Goal: Transaction & Acquisition: Purchase product/service

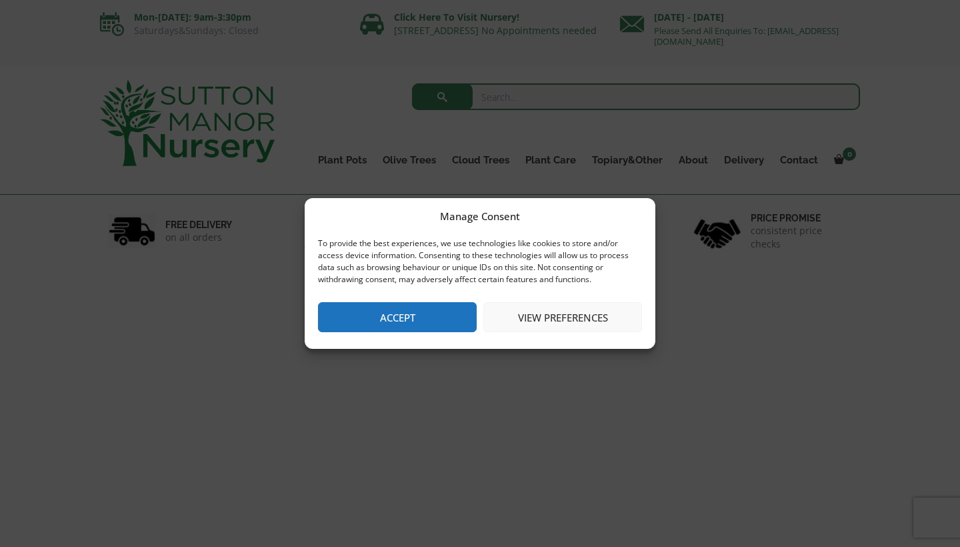
click at [423, 320] on button "Accept" at bounding box center [397, 317] width 159 height 30
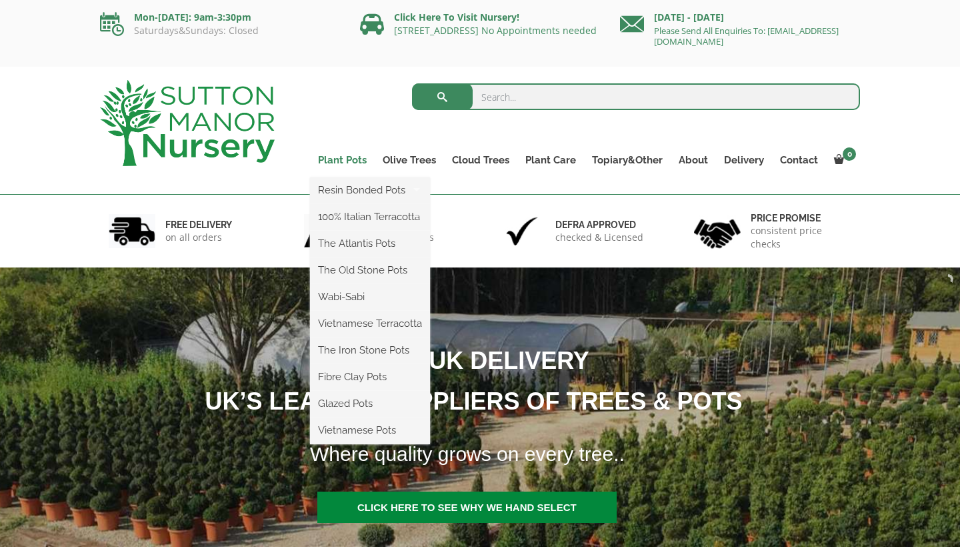
click at [353, 158] on link "Plant Pots" at bounding box center [342, 160] width 65 height 19
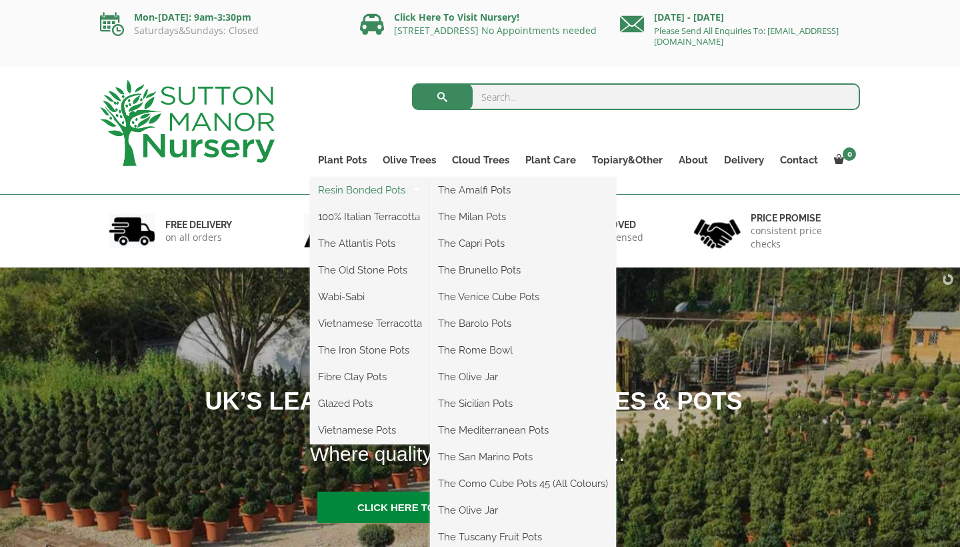
click at [357, 189] on link "Resin Bonded Pots" at bounding box center [370, 190] width 120 height 20
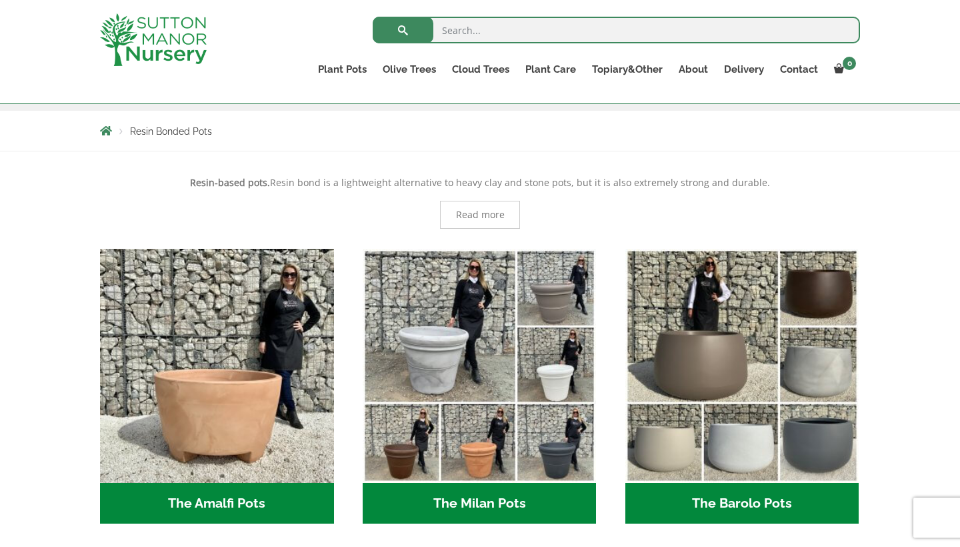
scroll to position [221, 0]
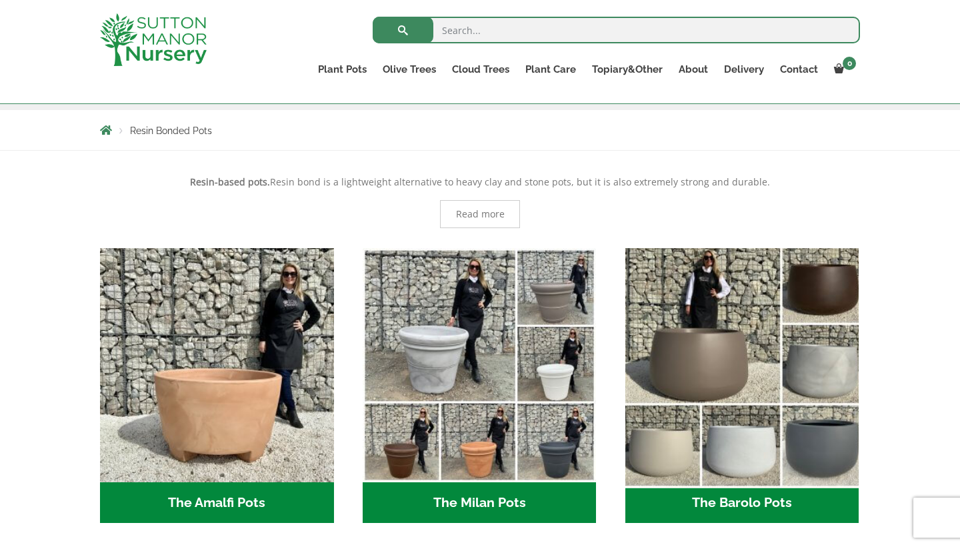
click at [704, 363] on img "Visit product category The Barolo Pots" at bounding box center [741, 364] width 245 height 245
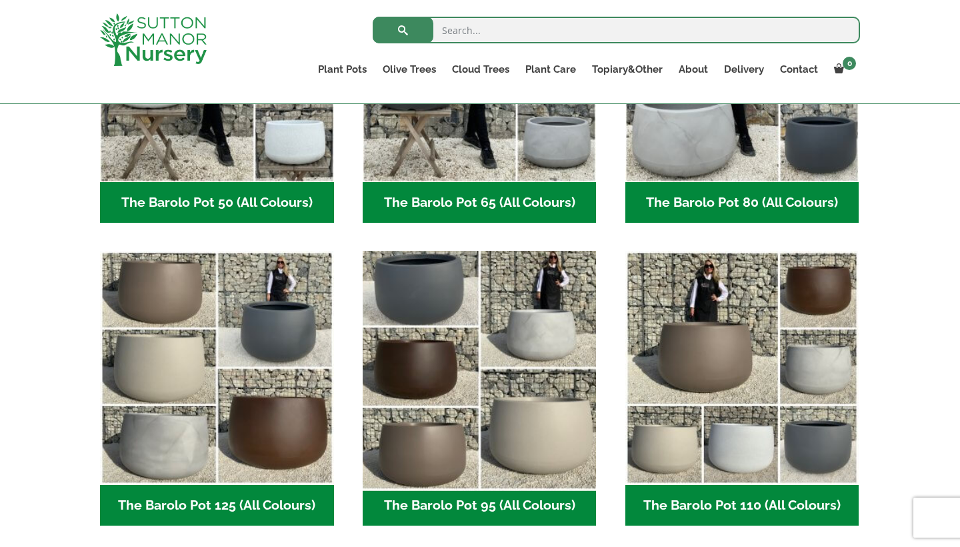
scroll to position [453, 0]
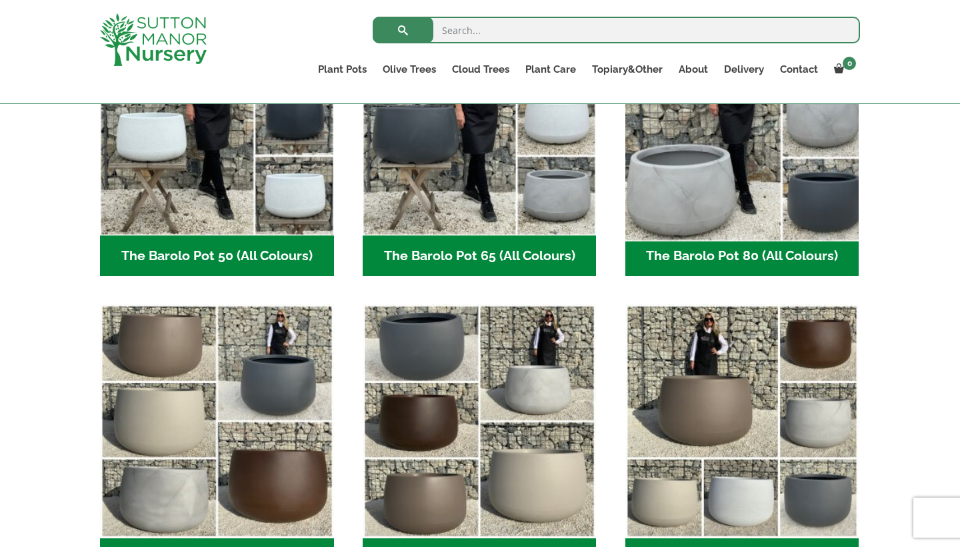
click at [774, 177] on img "Visit product category The Barolo Pot 80 (All Colours)" at bounding box center [741, 117] width 245 height 245
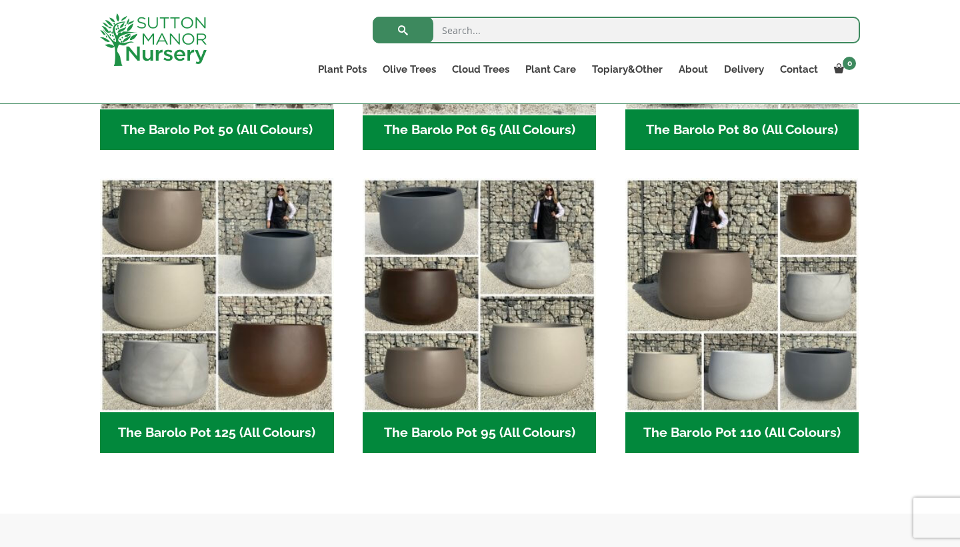
scroll to position [580, 0]
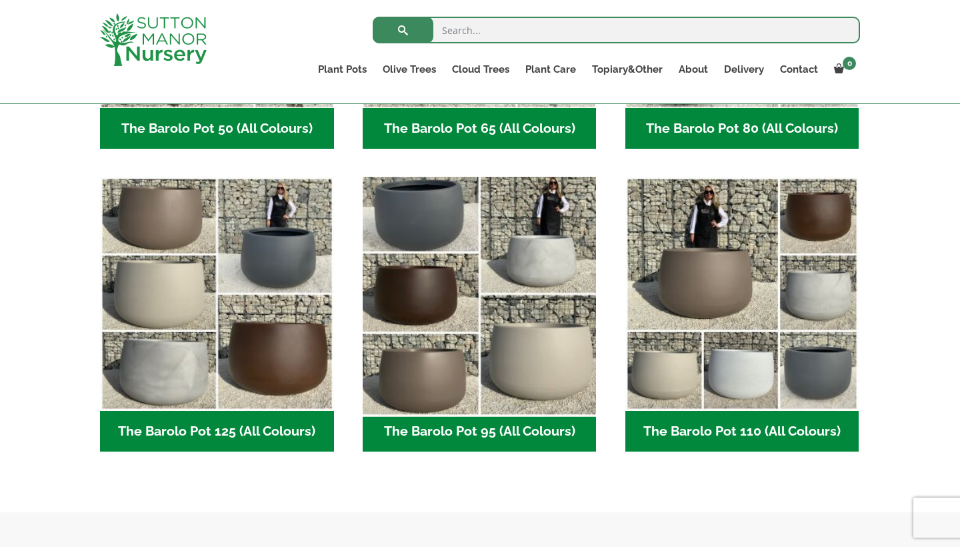
click at [484, 301] on img "Visit product category The Barolo Pot 95 (All Colours)" at bounding box center [479, 293] width 245 height 245
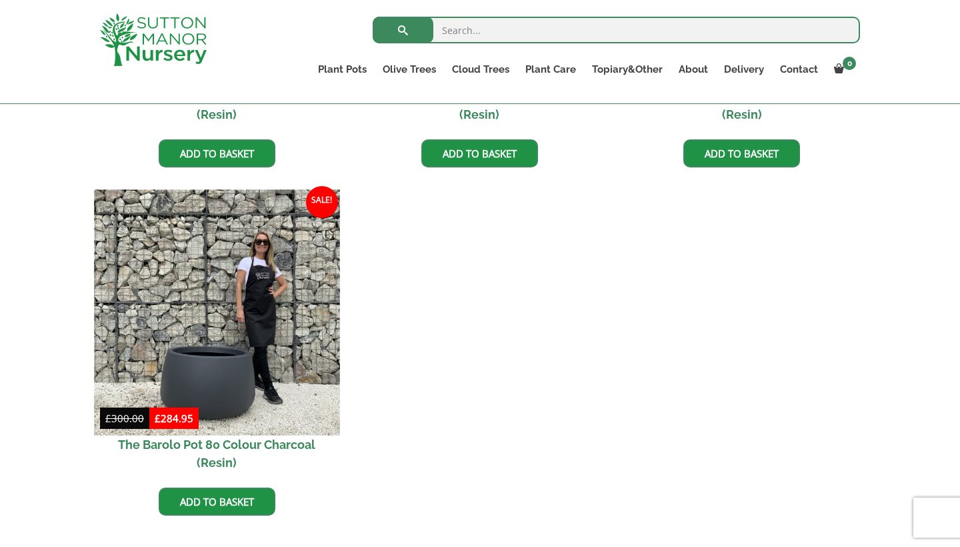
scroll to position [927, 0]
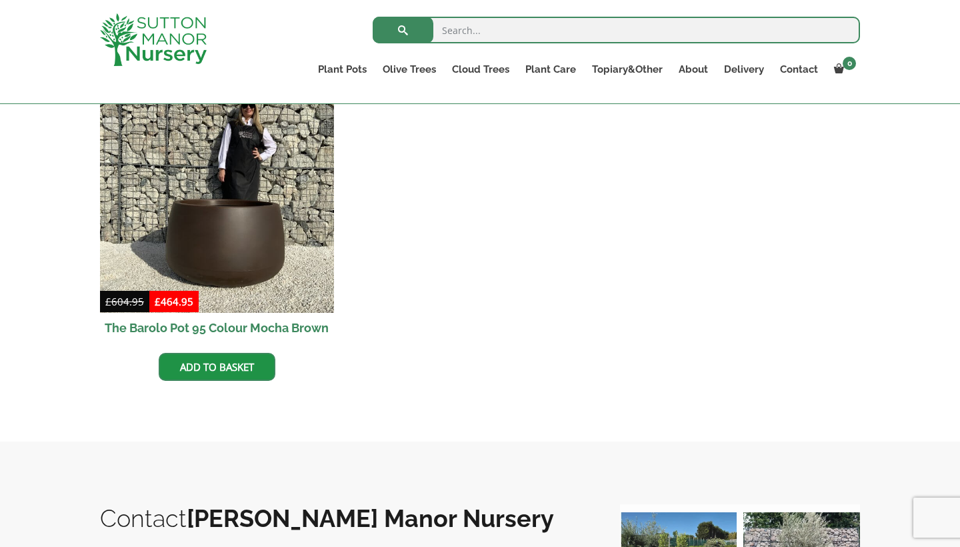
scroll to position [1024, 0]
